Goal: Information Seeking & Learning: Learn about a topic

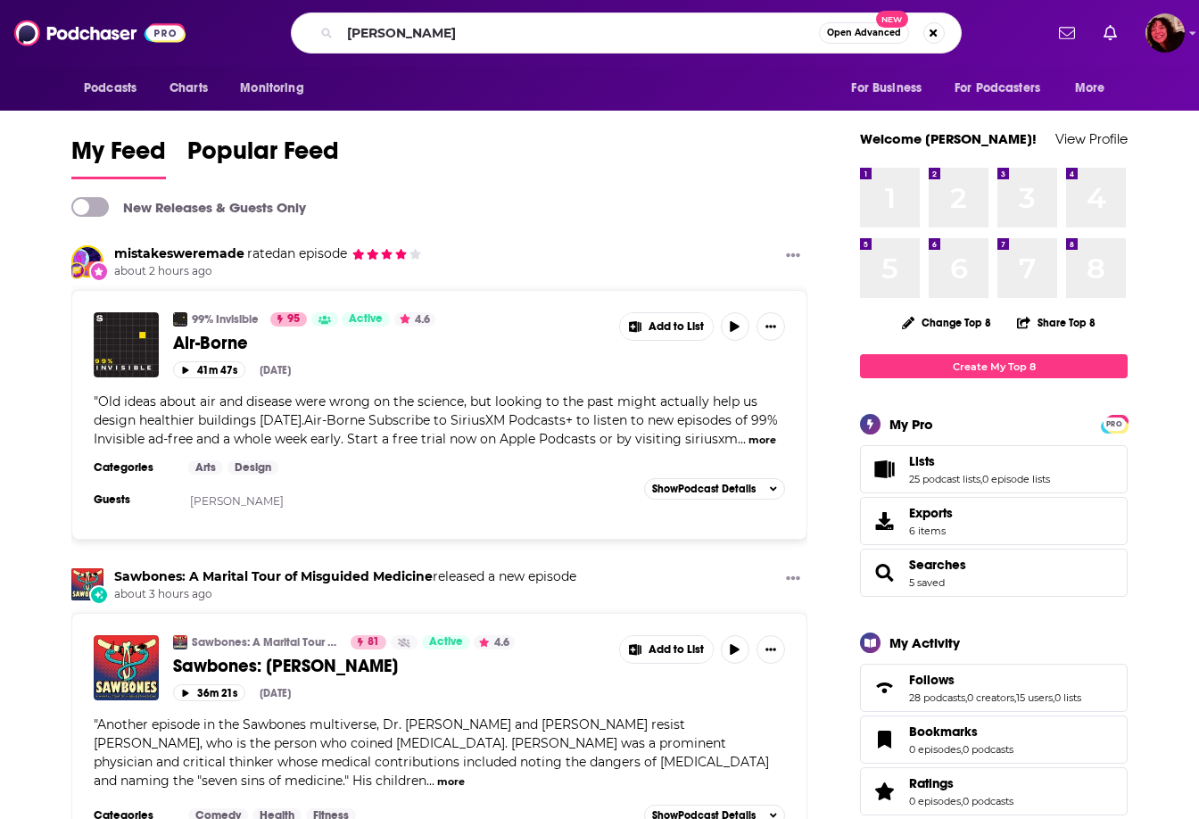
type input "[PERSON_NAME]"
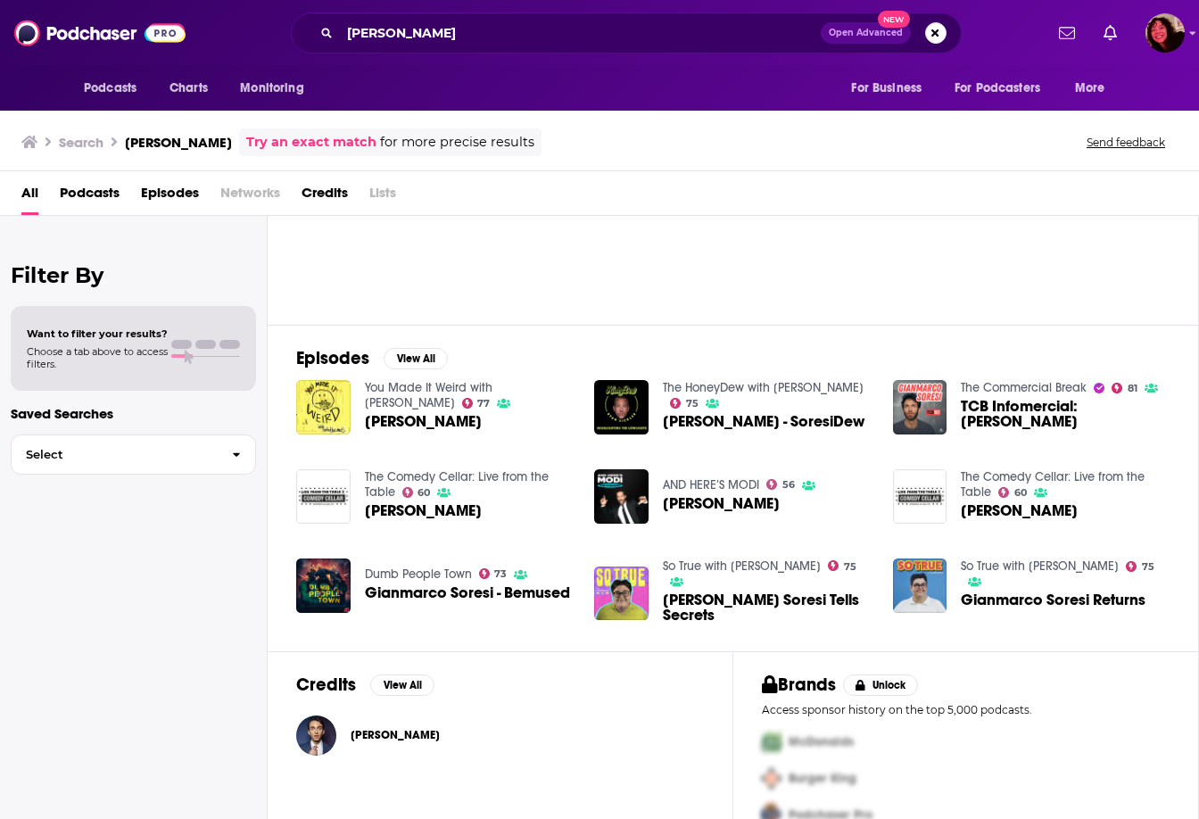
scroll to position [175, 0]
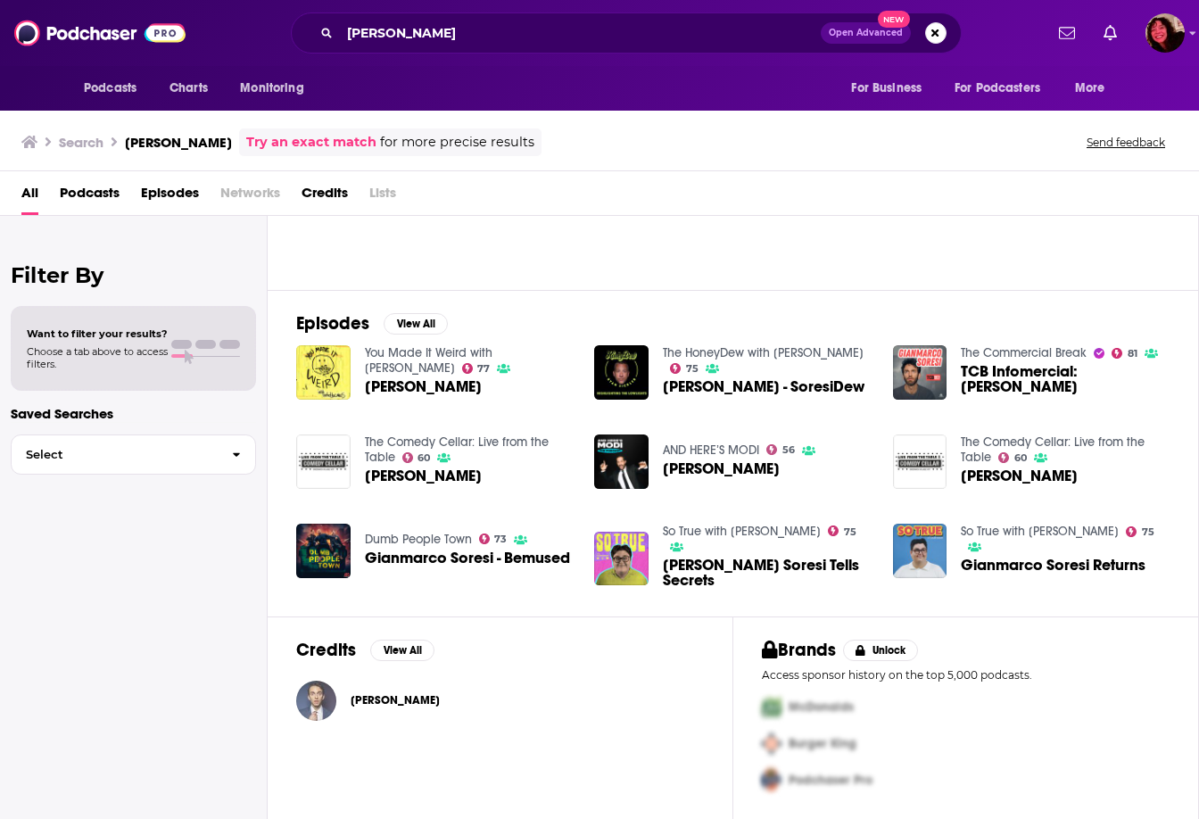
click at [319, 706] on img "Gianmarco Soresi" at bounding box center [316, 701] width 40 height 40
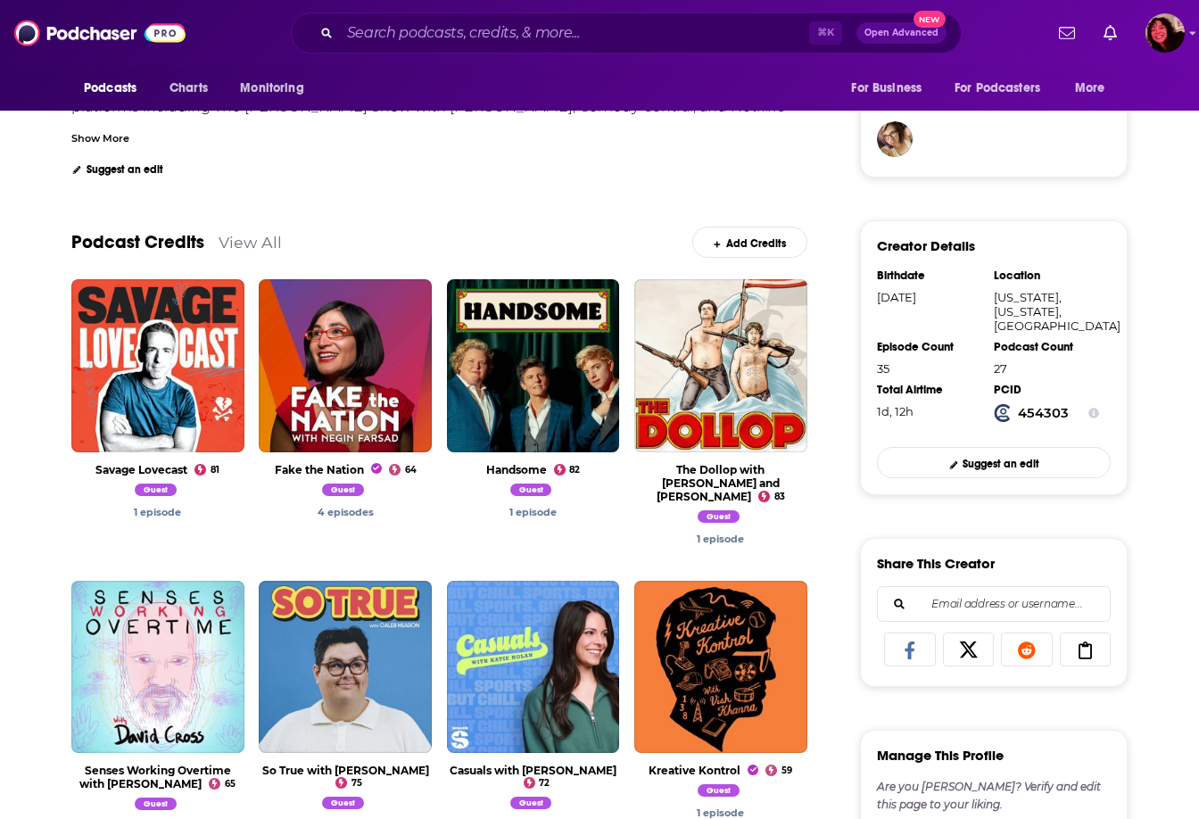
scroll to position [466, 0]
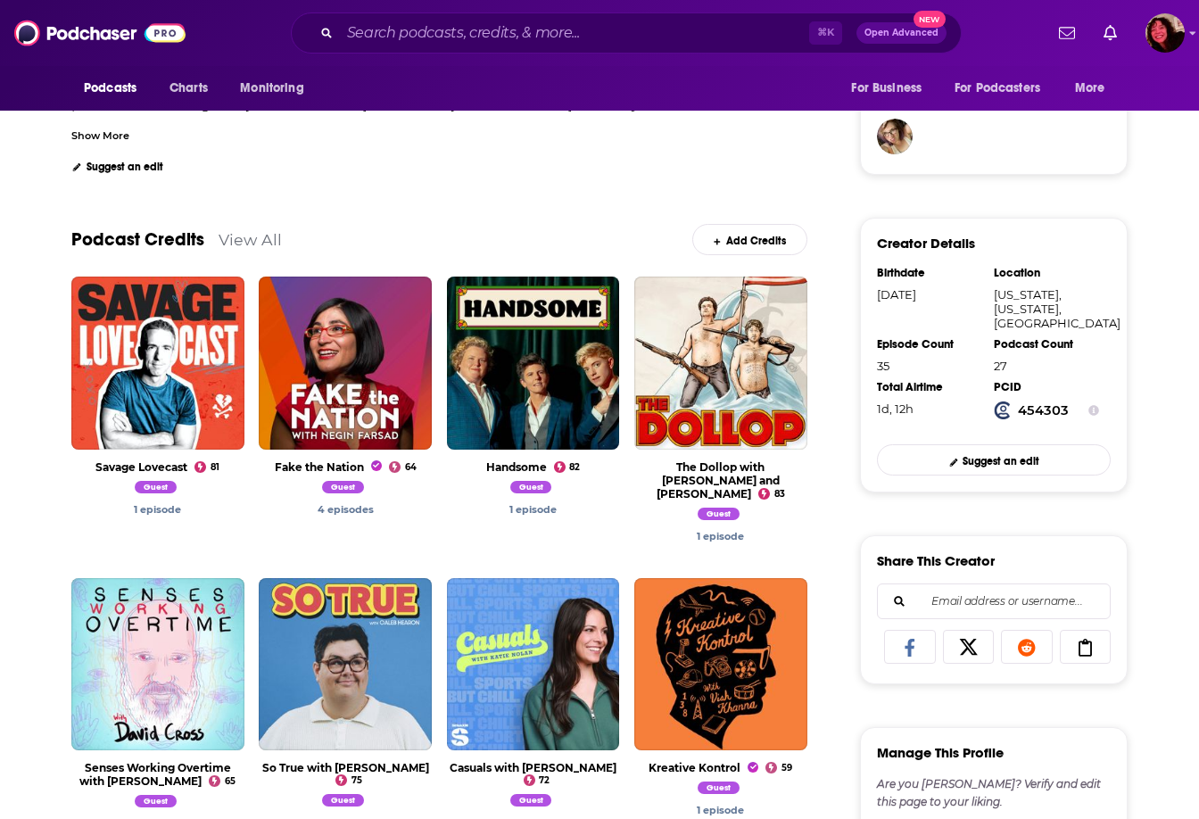
click at [250, 242] on link "View All" at bounding box center [250, 239] width 63 height 19
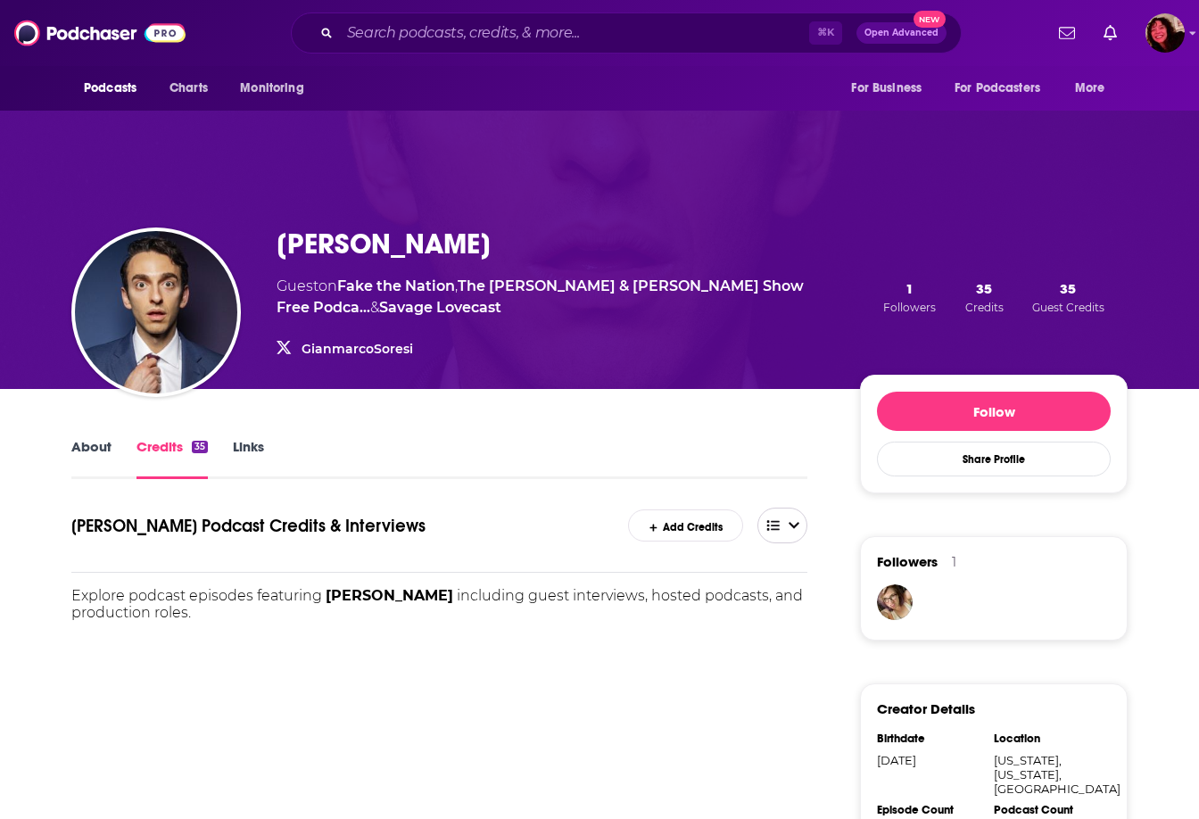
click at [789, 528] on icon "open menu" at bounding box center [793, 525] width 11 height 12
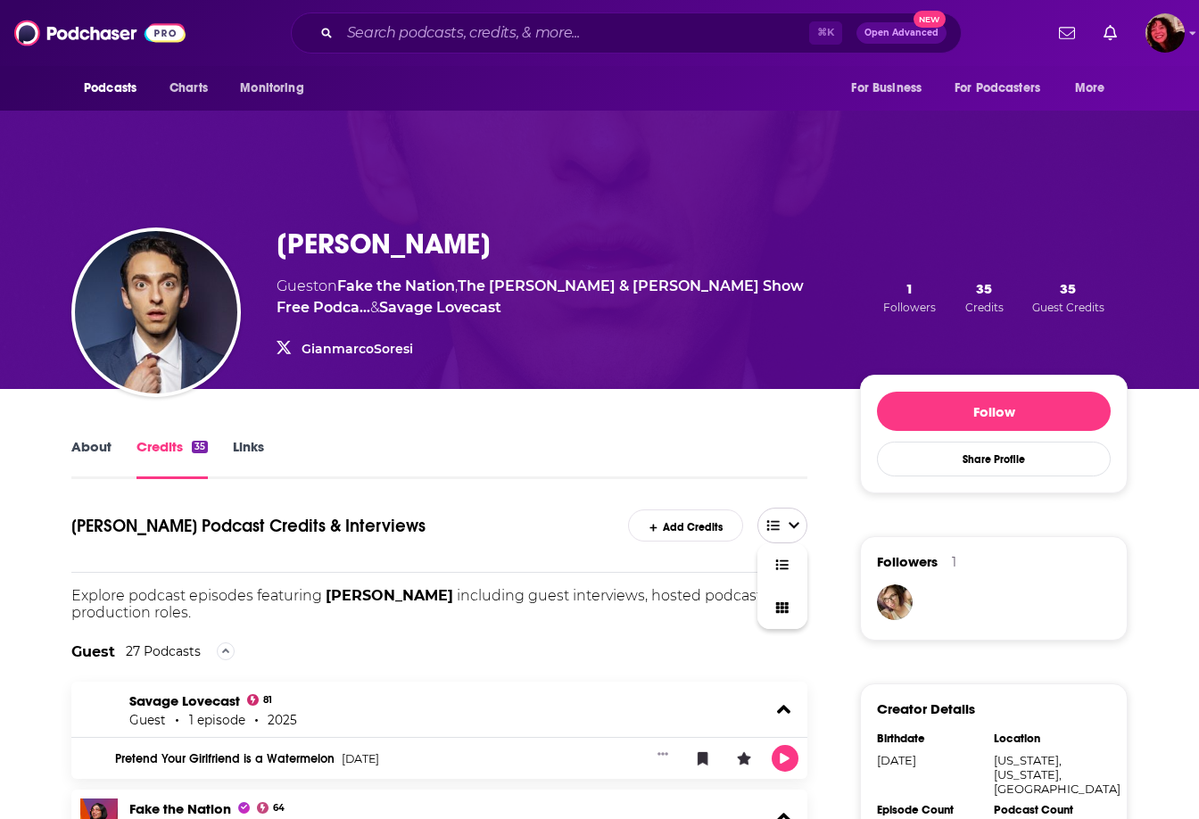
click at [785, 572] on link at bounding box center [782, 564] width 50 height 43
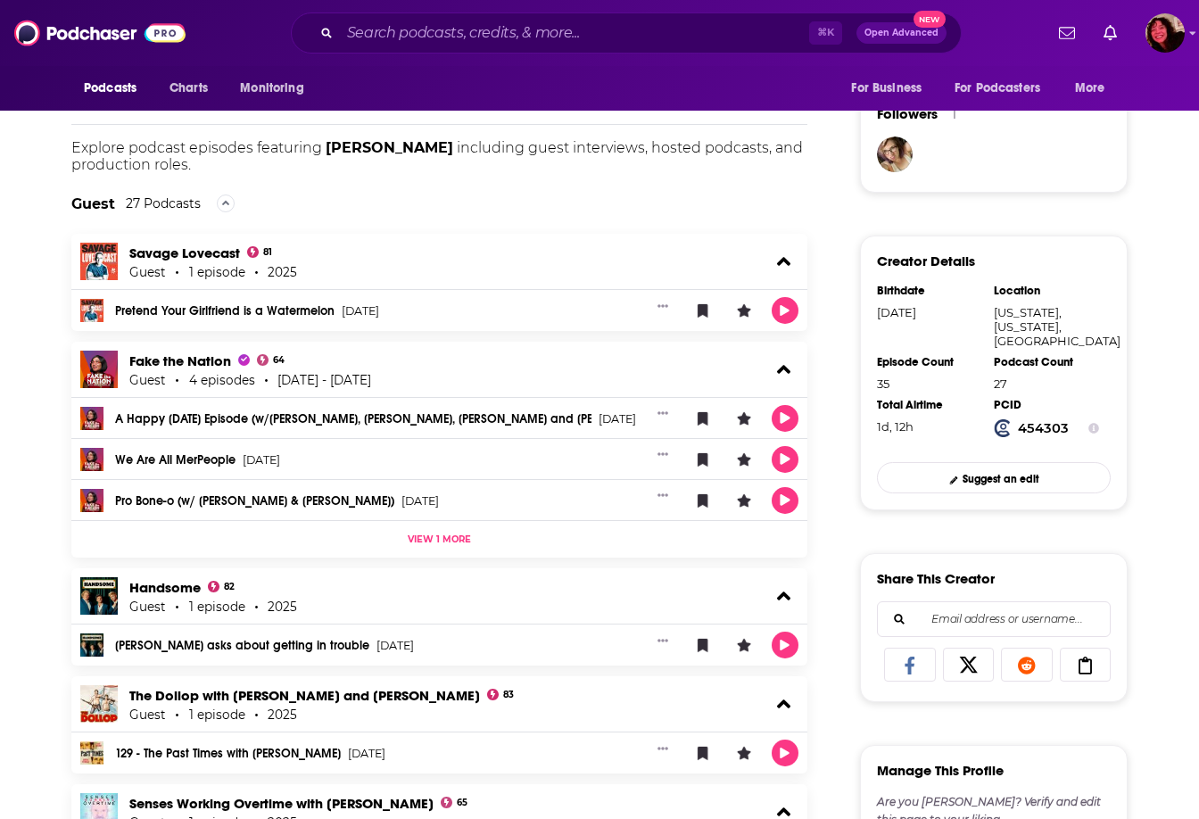
scroll to position [516, 0]
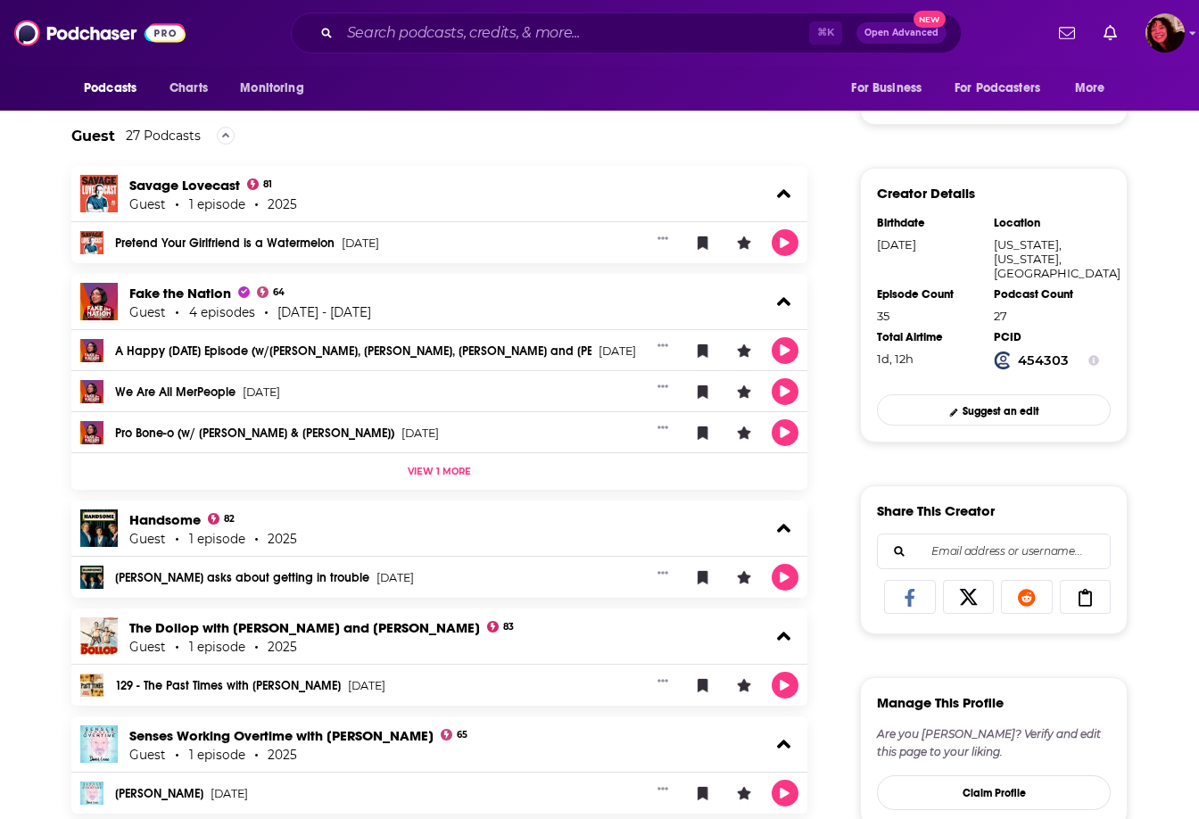
click at [438, 475] on span "View 1 more" at bounding box center [439, 472] width 63 height 12
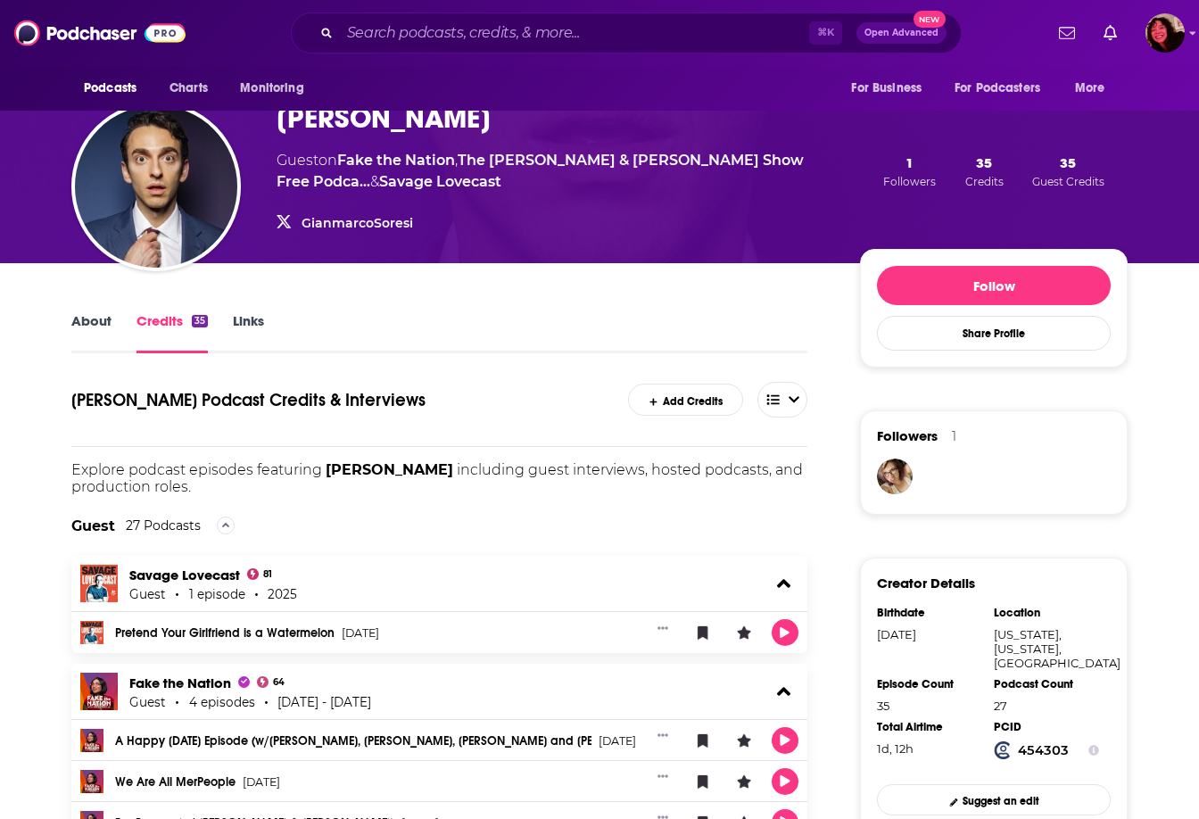
scroll to position [35, 0]
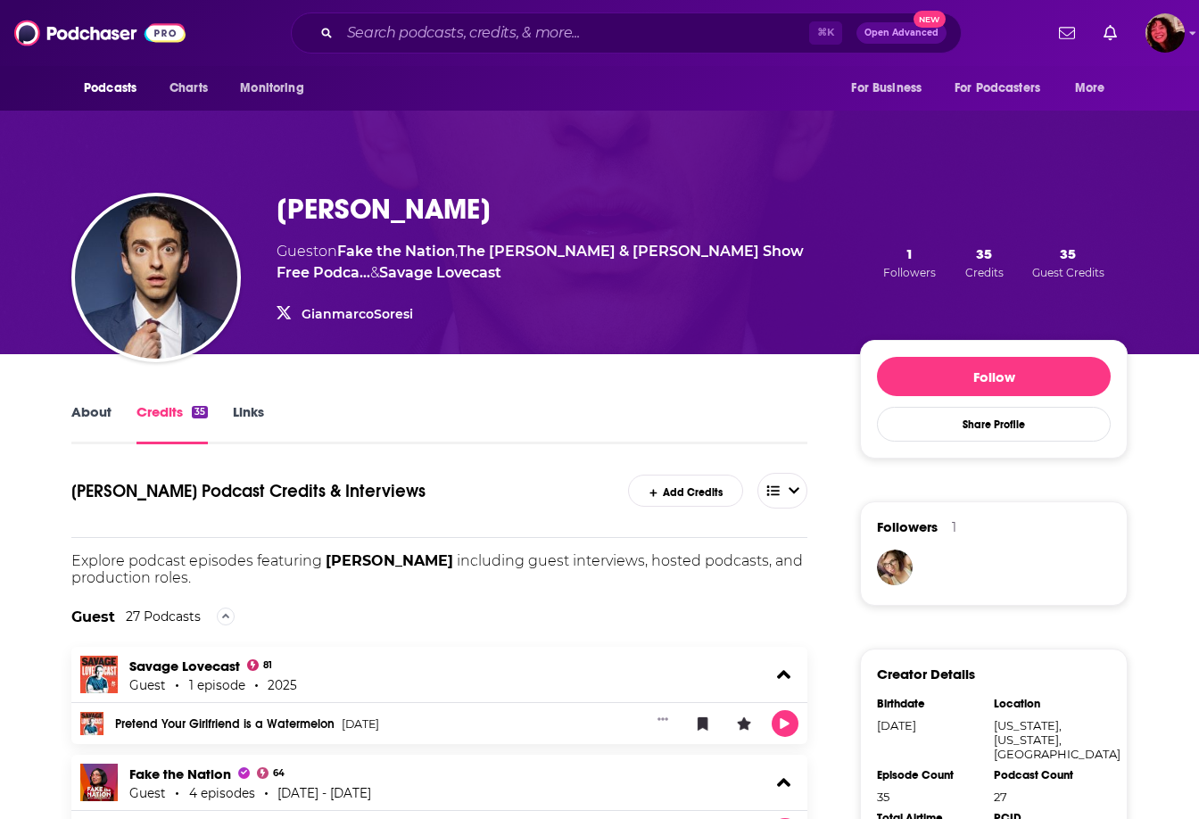
click at [222, 616] on icon at bounding box center [226, 616] width 8 height 5
click at [282, 721] on link "Pretend Your Girlfriend is a Watermelon" at bounding box center [224, 724] width 219 height 12
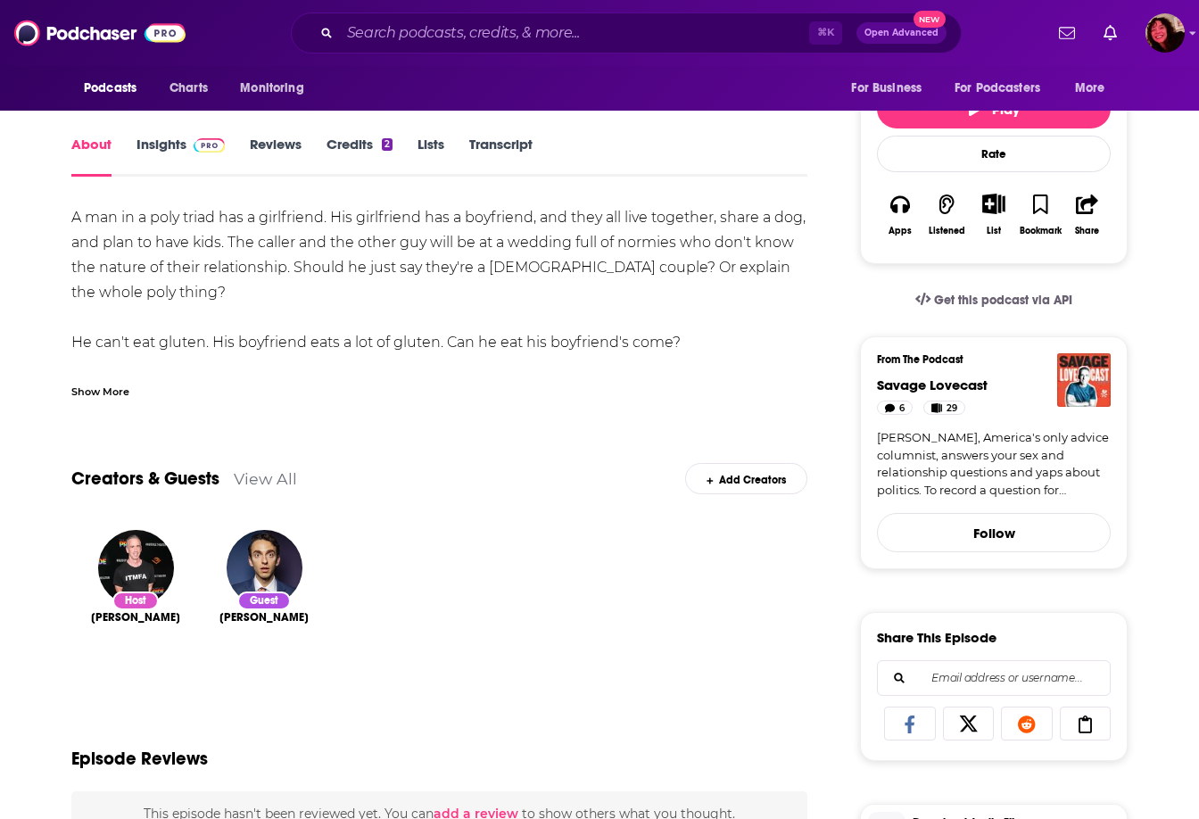
scroll to position [165, 0]
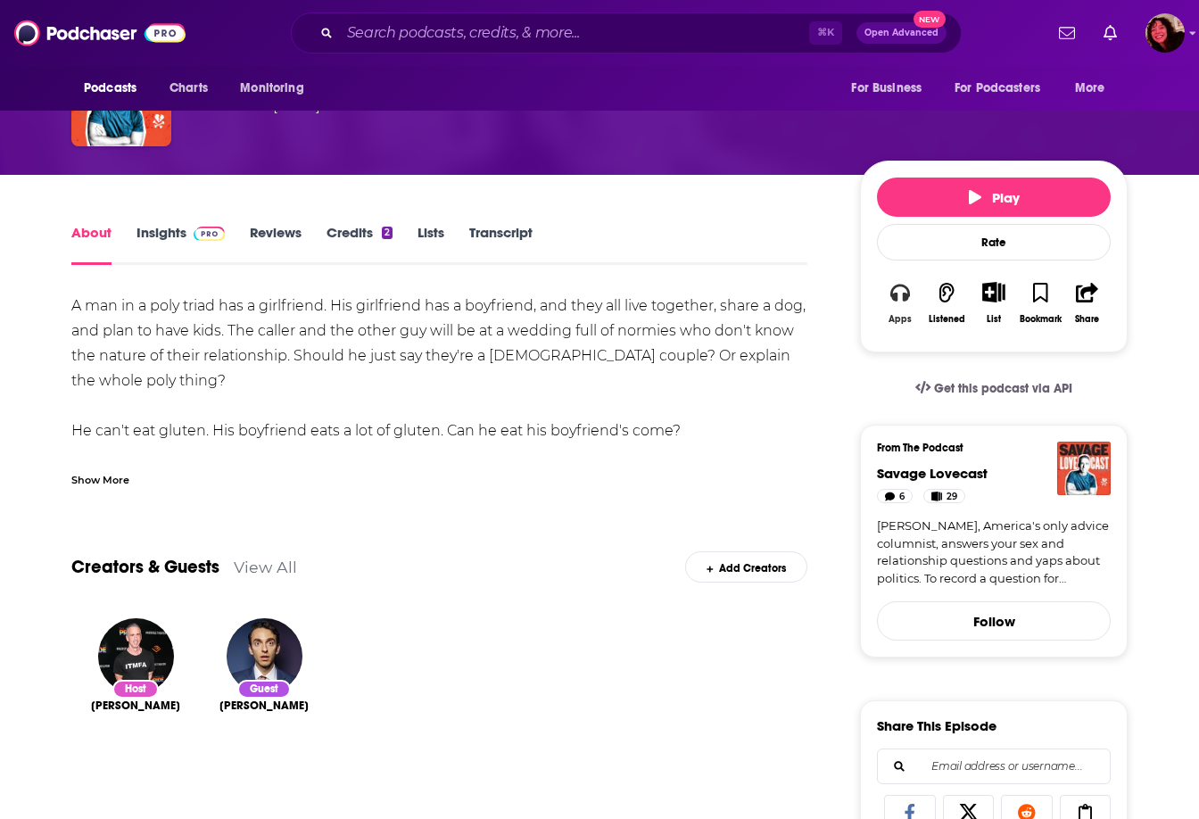
click at [898, 293] on icon "button" at bounding box center [900, 293] width 20 height 20
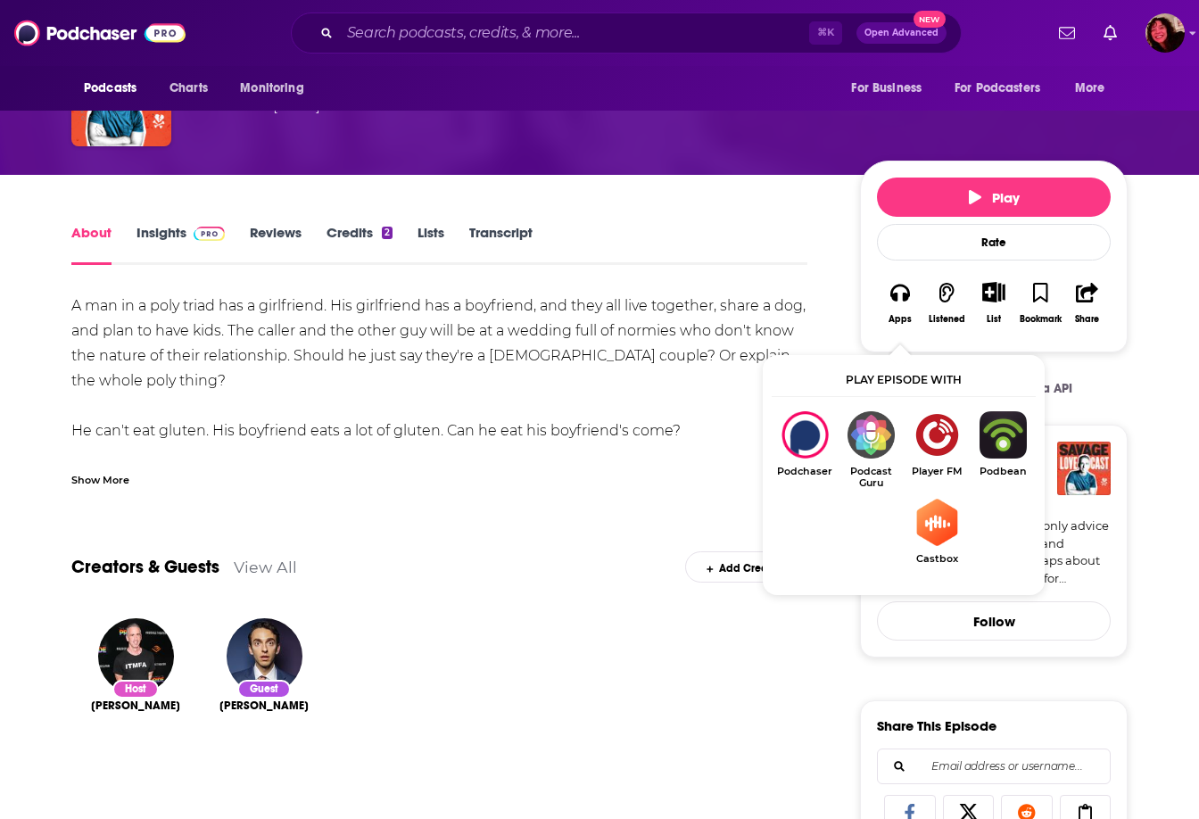
click at [937, 437] on img "Show Listen On dropdown" at bounding box center [937, 434] width 66 height 47
